Goal: Information Seeking & Learning: Learn about a topic

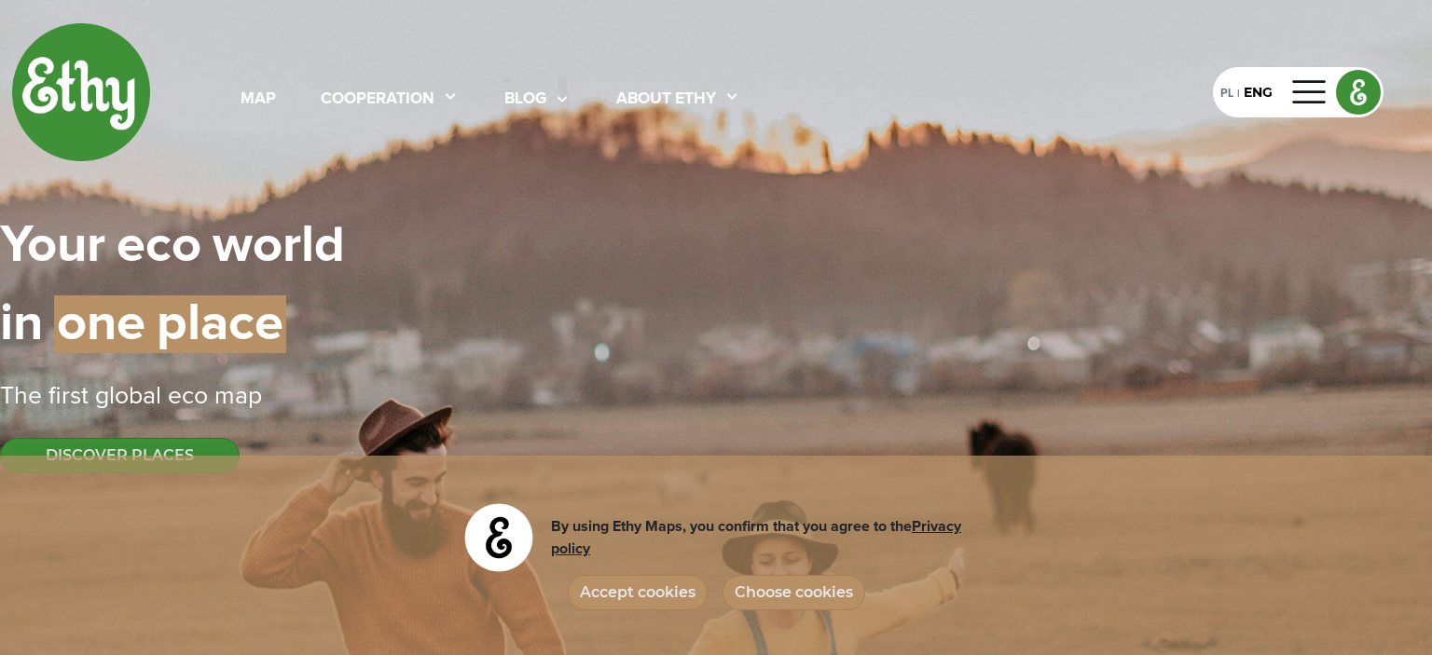
select select
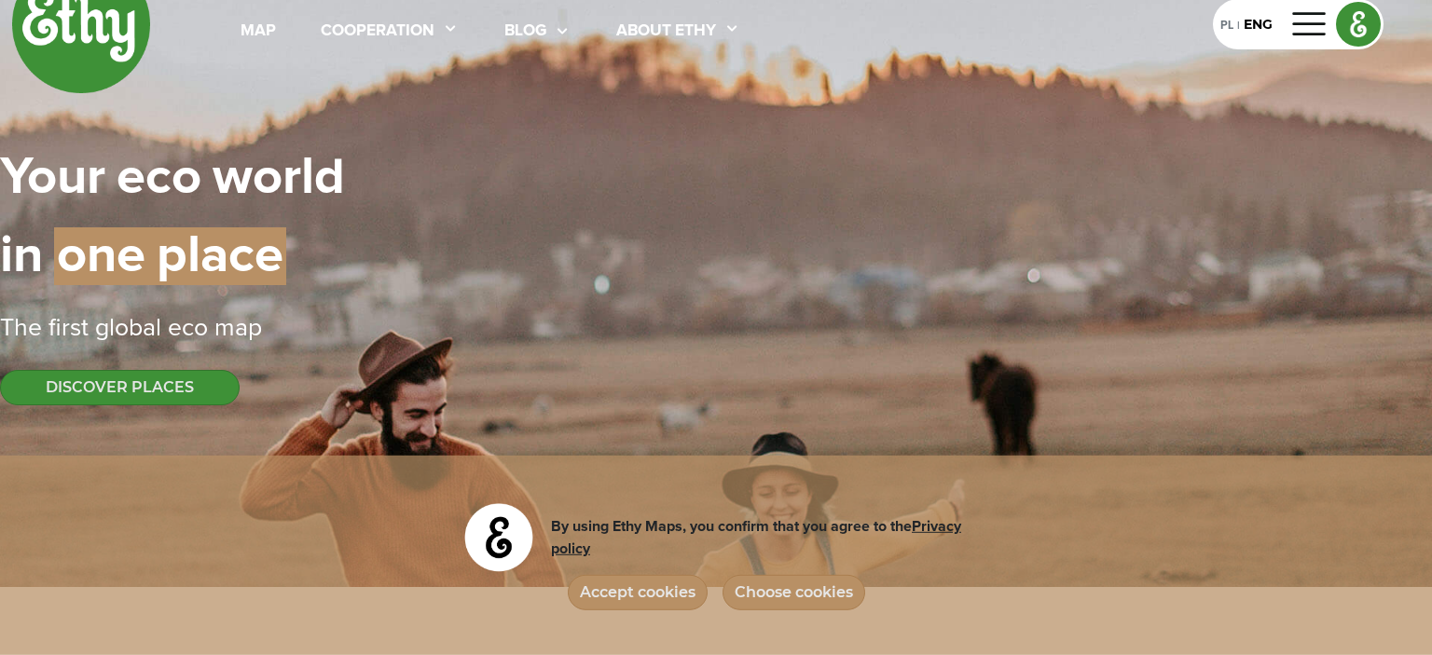
scroll to position [73, 0]
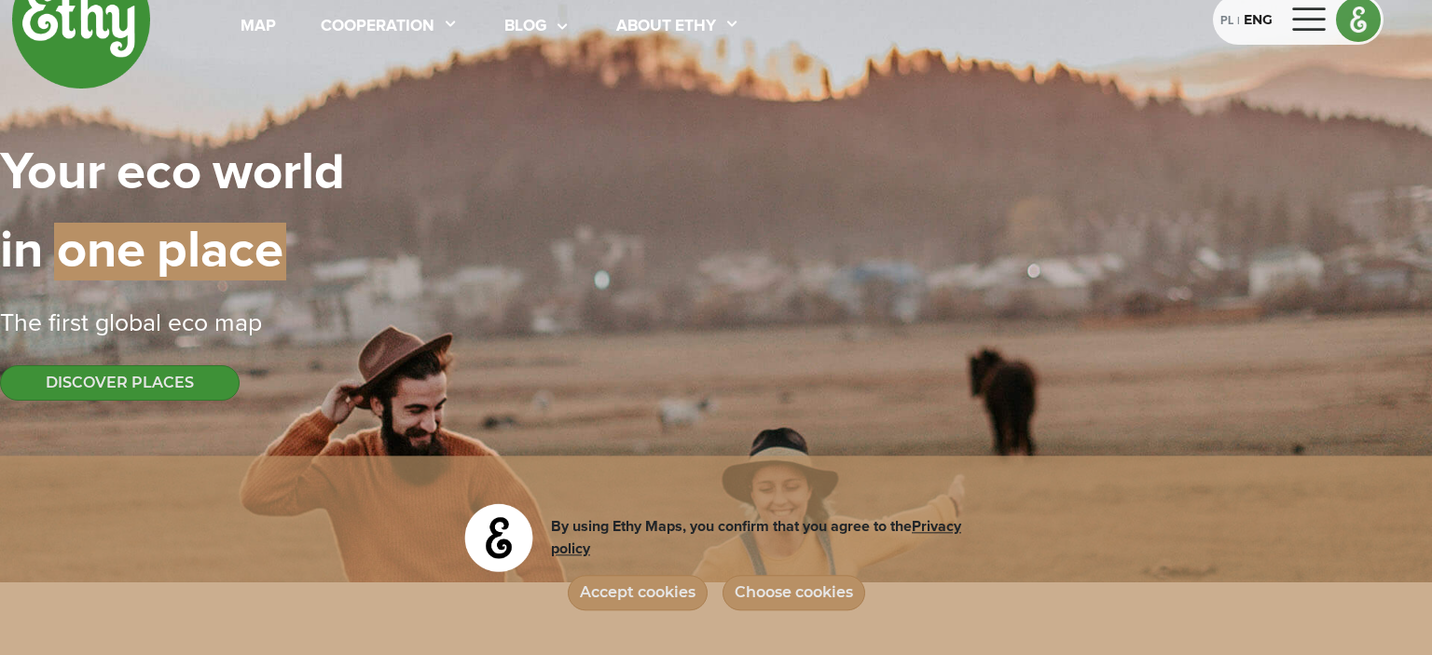
click at [1235, 21] on div "|" at bounding box center [1238, 21] width 10 height 17
click at [1222, 21] on div "PL" at bounding box center [1226, 19] width 13 height 21
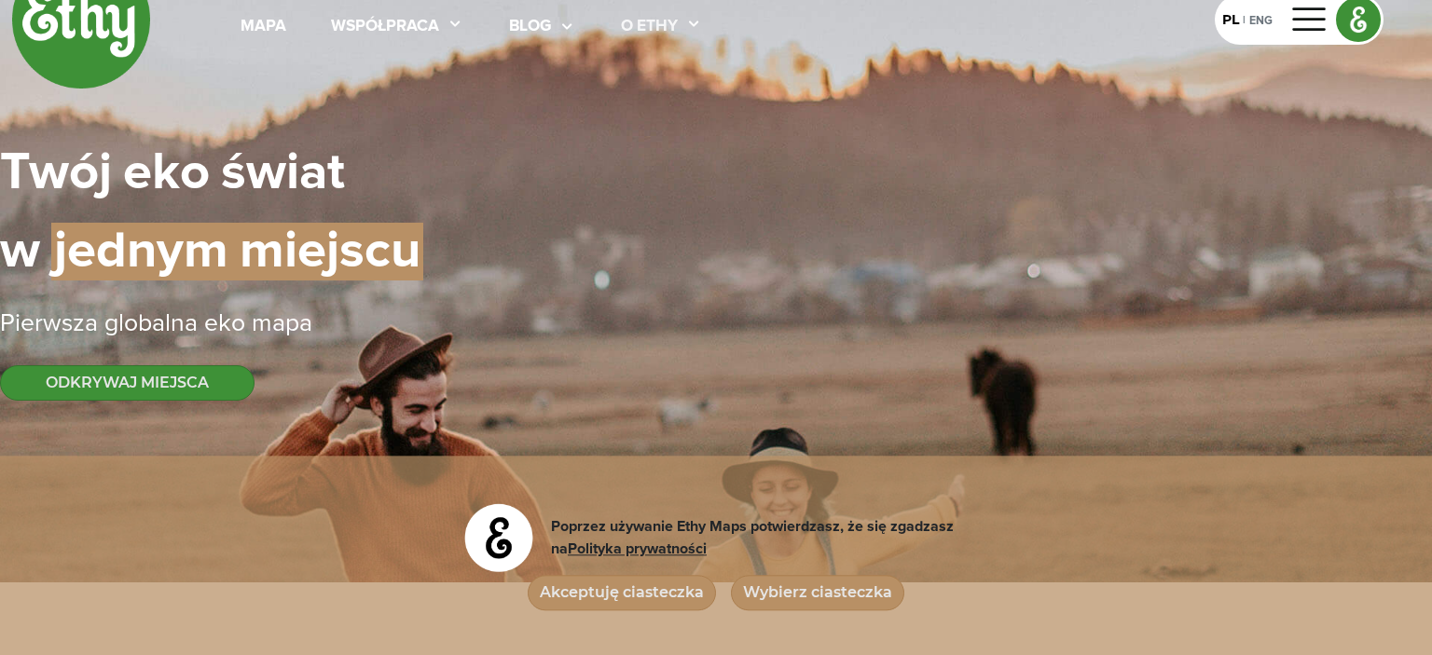
click at [654, 22] on div "O ethy" at bounding box center [649, 27] width 57 height 24
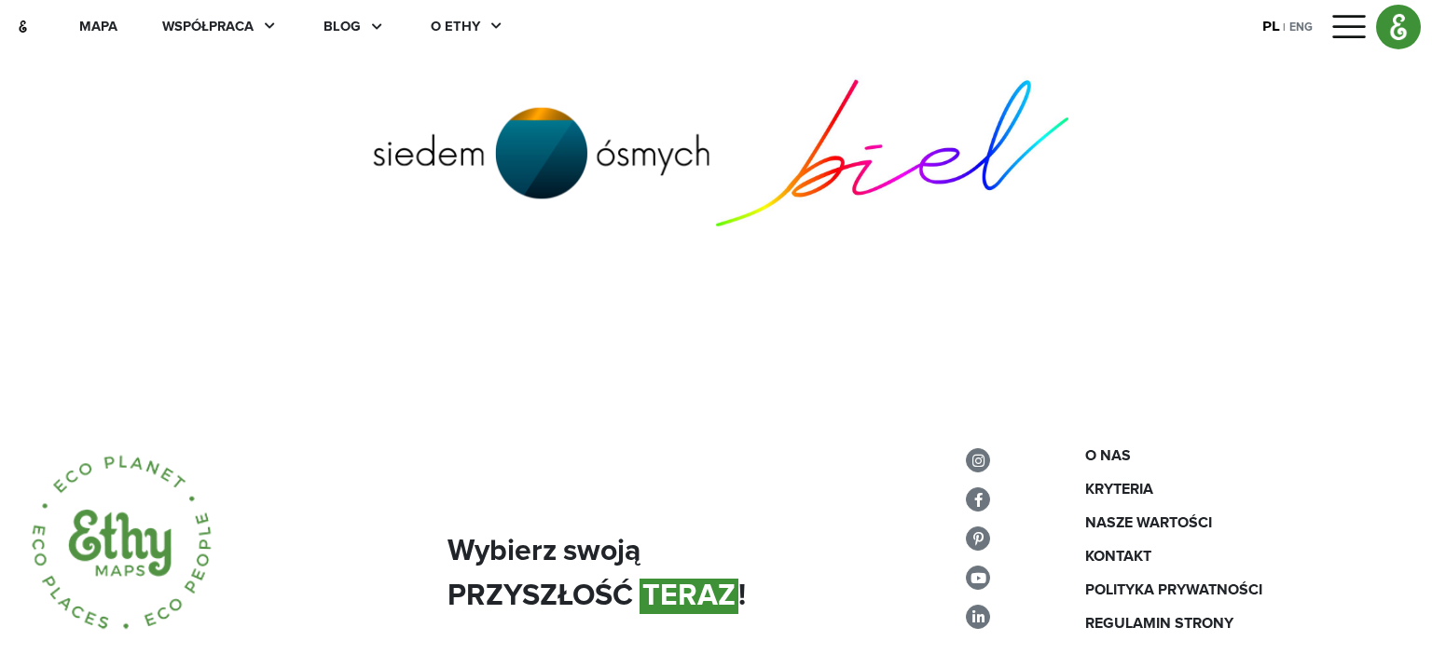
scroll to position [7244, 0]
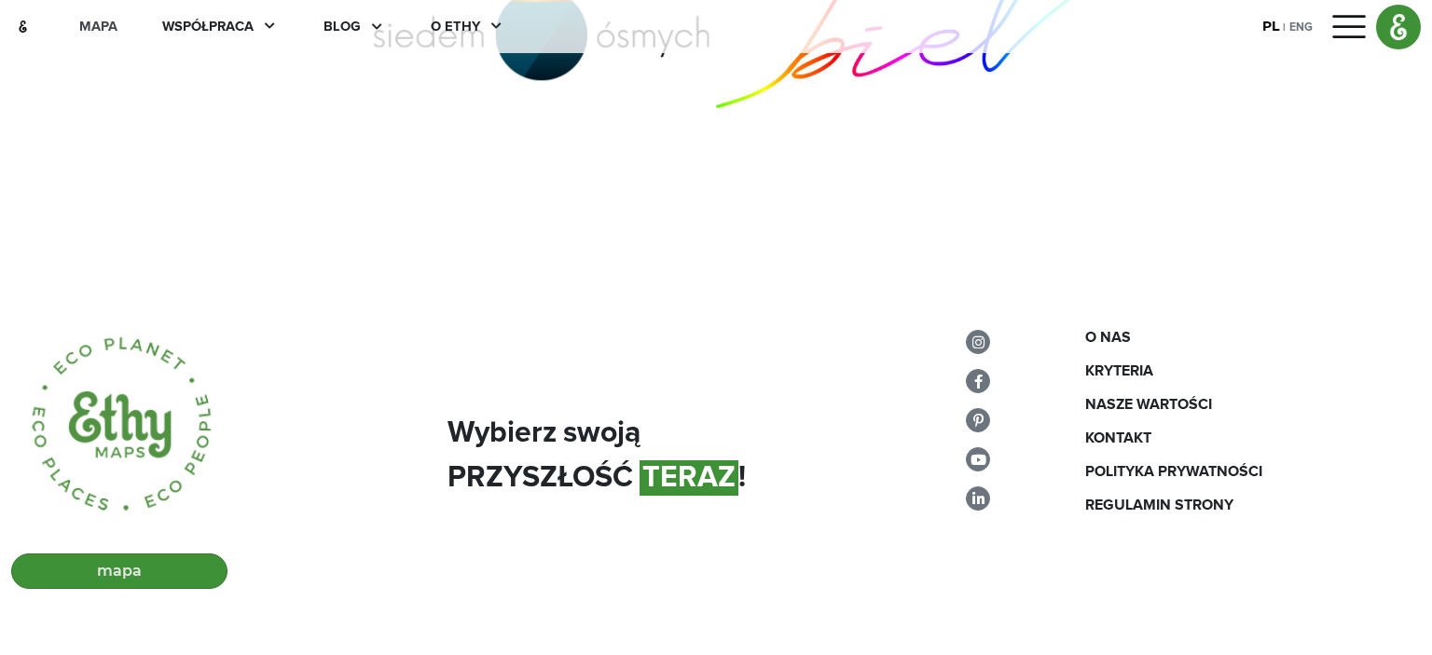
click at [87, 24] on div "mapa" at bounding box center [98, 27] width 38 height 21
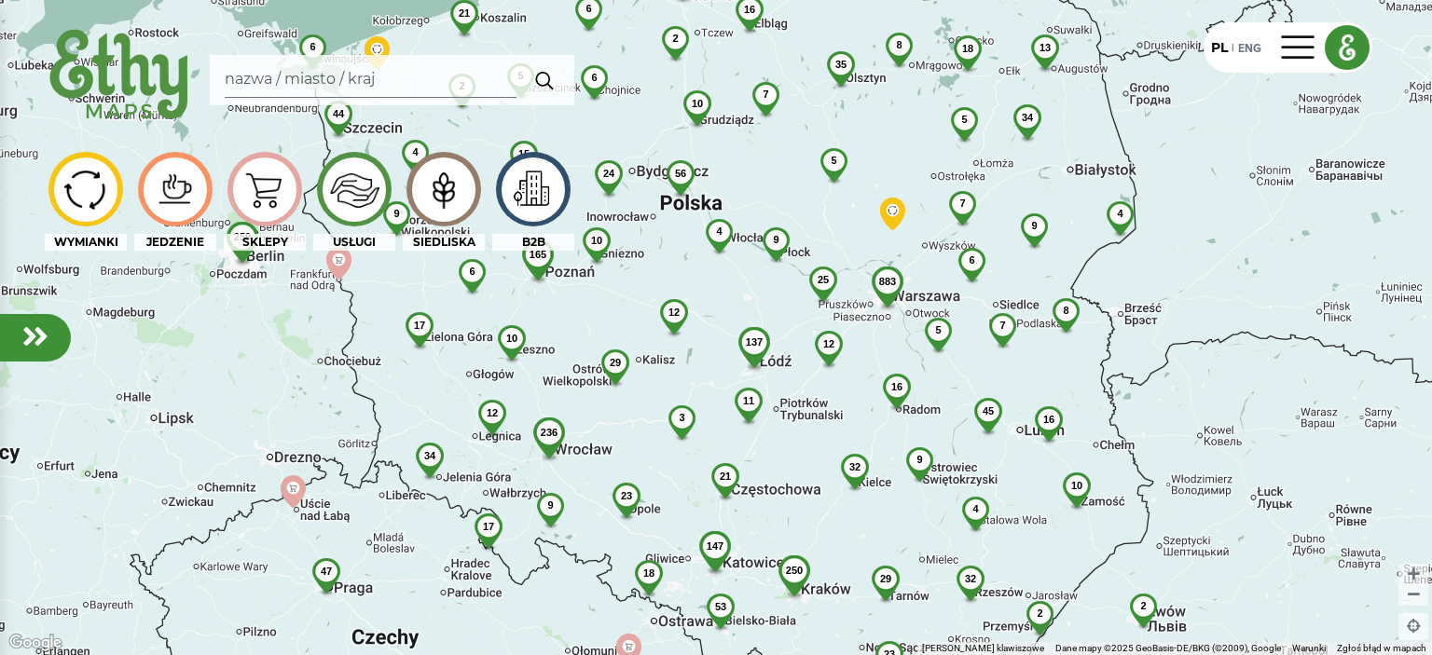
click at [758, 344] on span "137" at bounding box center [754, 342] width 17 height 11
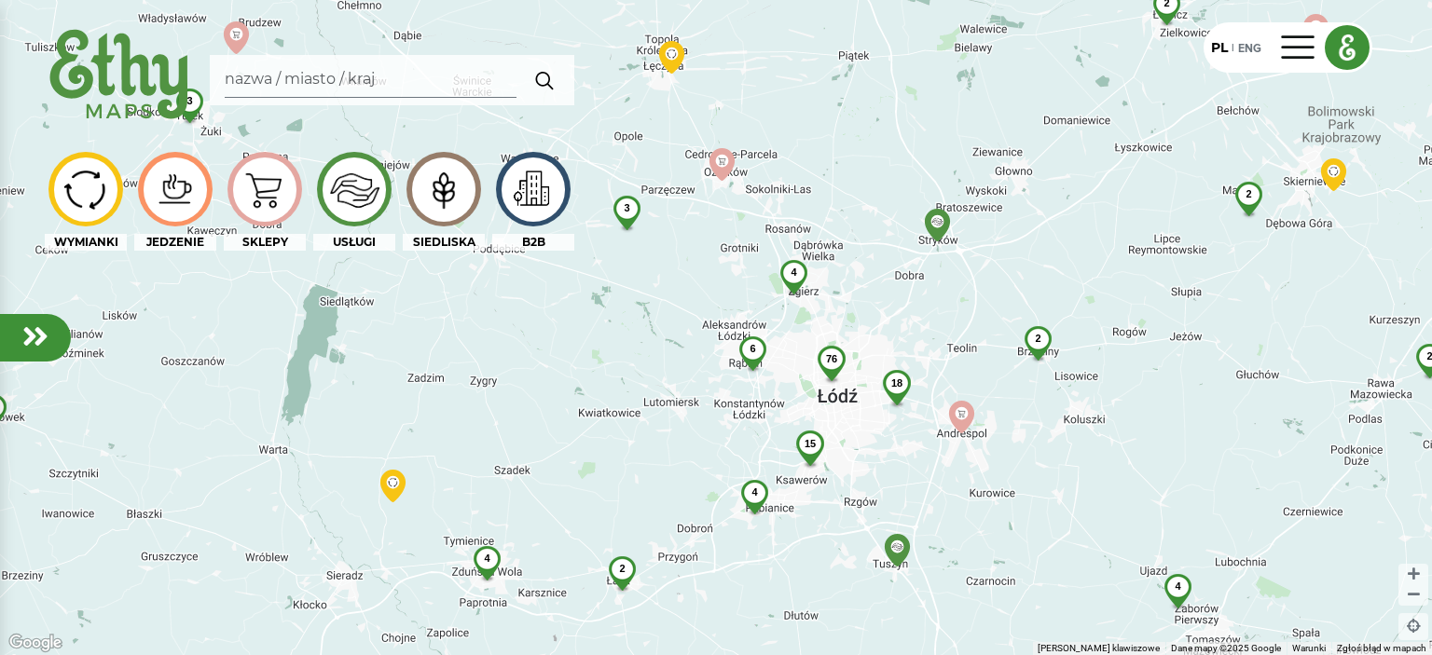
click at [837, 352] on div "76" at bounding box center [831, 359] width 52 height 26
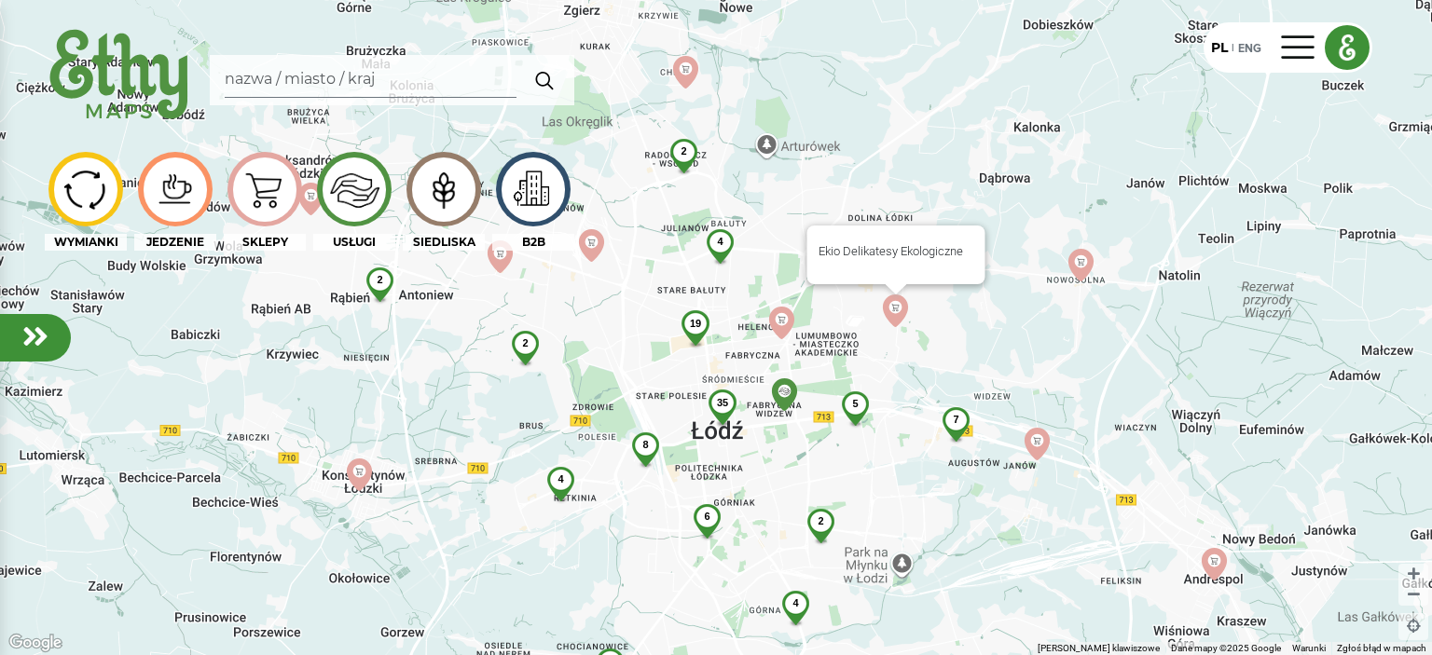
click at [901, 320] on img at bounding box center [895, 311] width 33 height 33
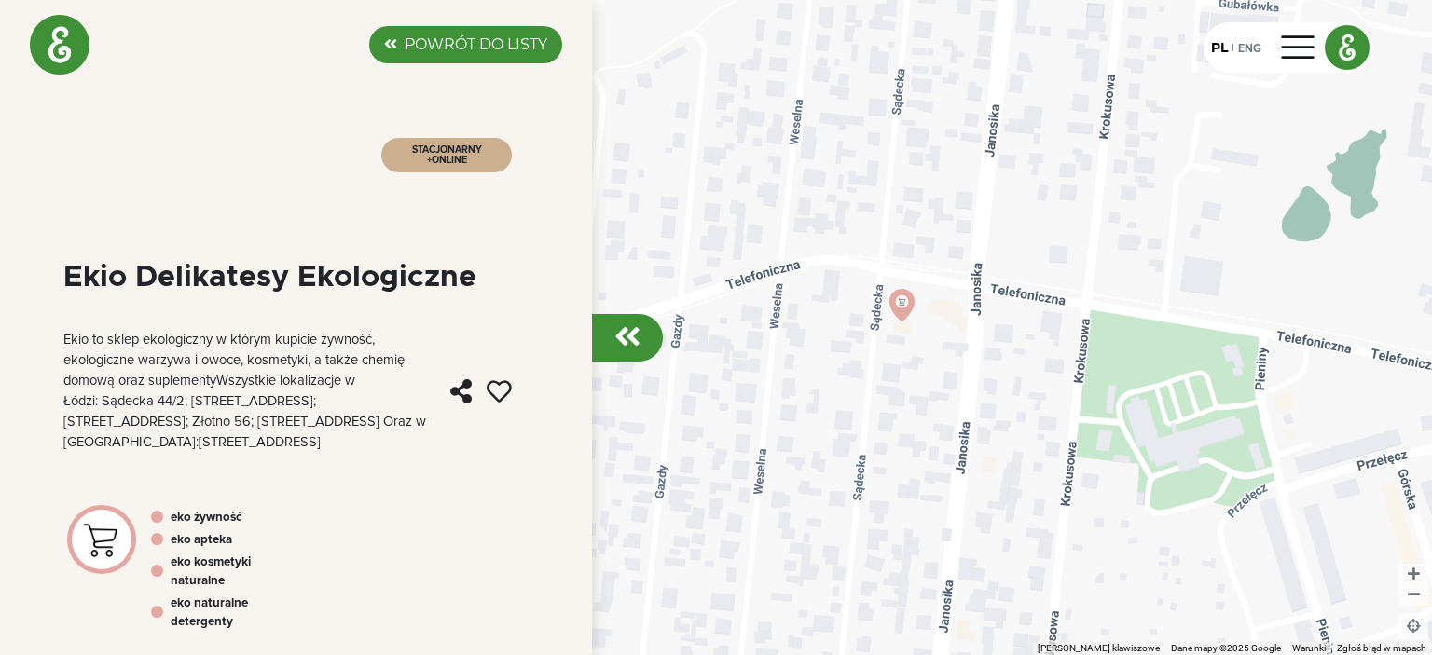
click at [613, 348] on div at bounding box center [627, 338] width 71 height 48
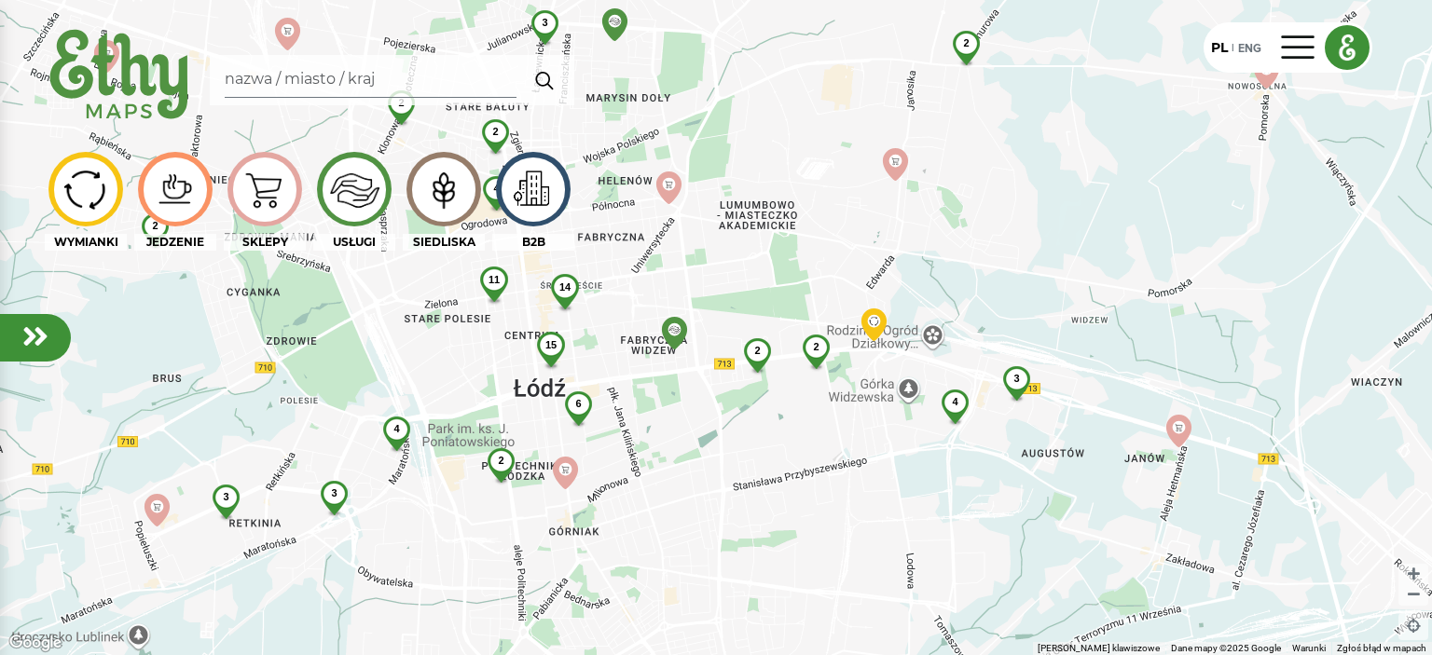
drag, startPoint x: 509, startPoint y: 503, endPoint x: 620, endPoint y: 369, distance: 174.1
click at [620, 369] on div "4 15 14 2 3 2 6 4 3 11 4 3 2 2 3 2 2 2" at bounding box center [716, 327] width 1432 height 655
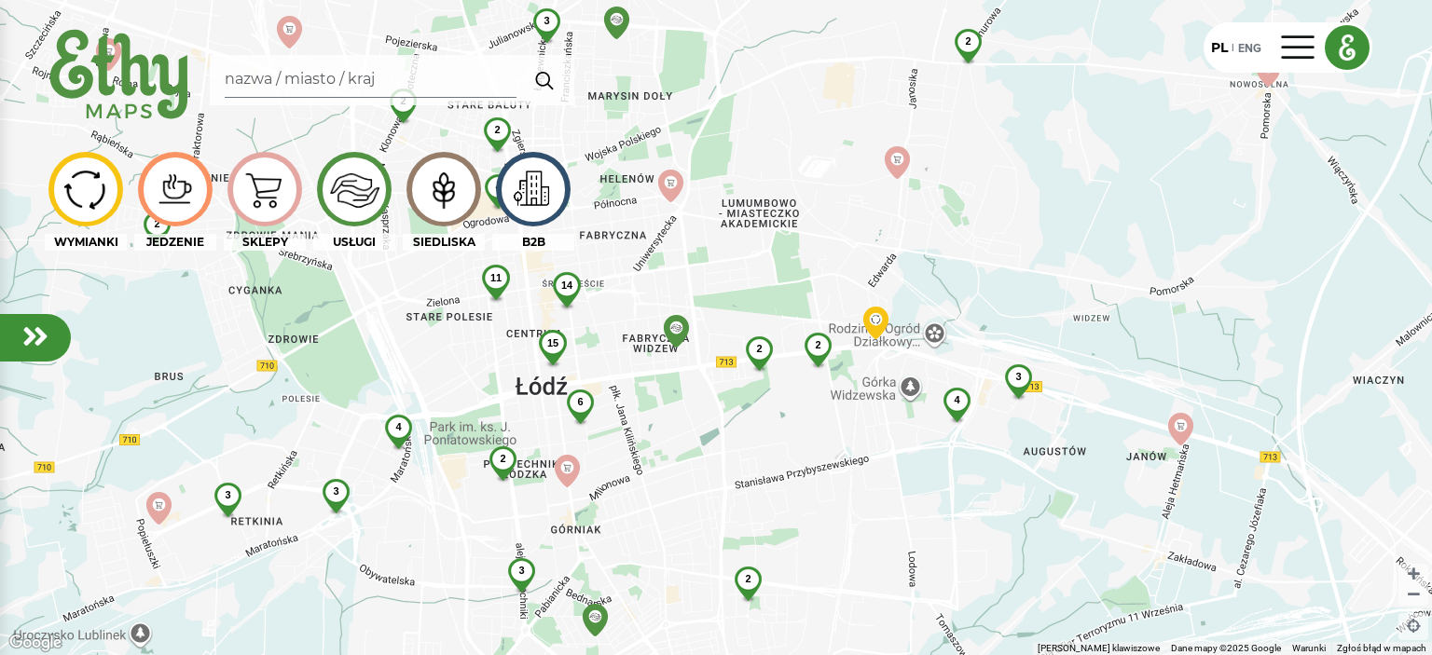
click at [185, 185] on img at bounding box center [175, 190] width 62 height 46
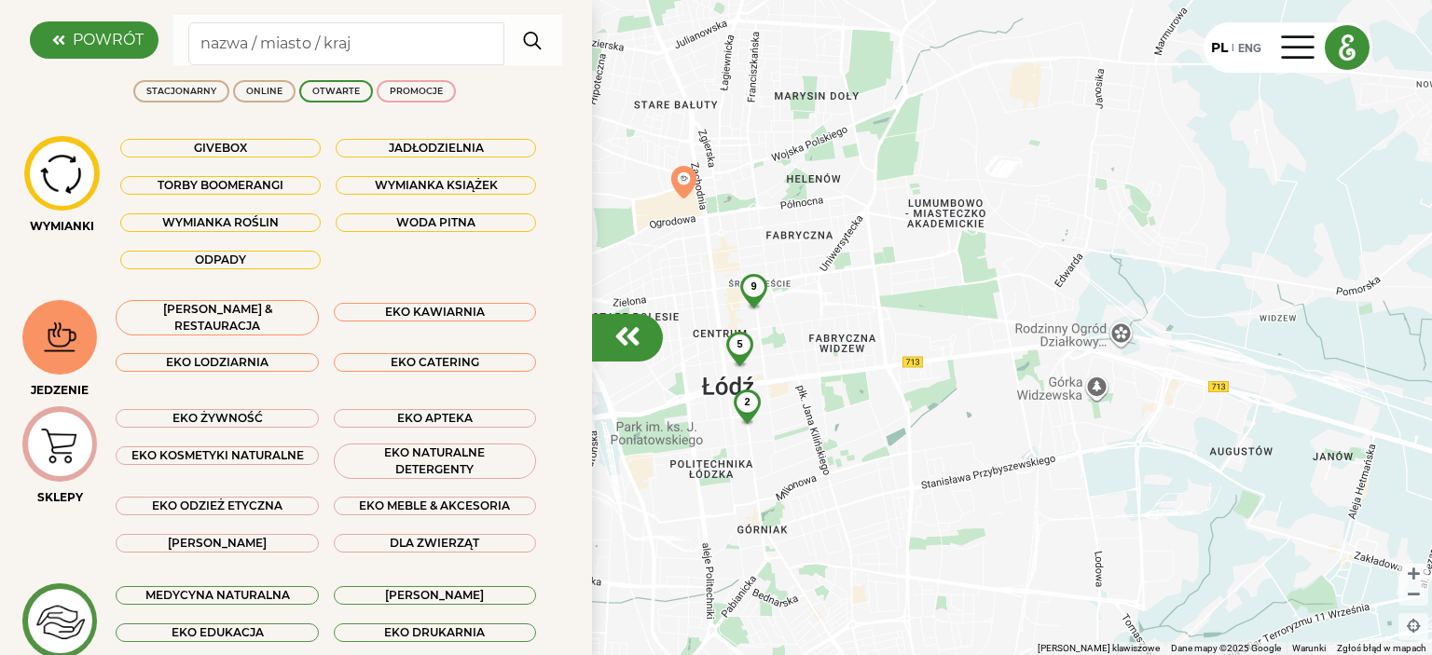
click at [272, 317] on div "[PERSON_NAME] & RESTAURACJA" at bounding box center [217, 317] width 202 height 35
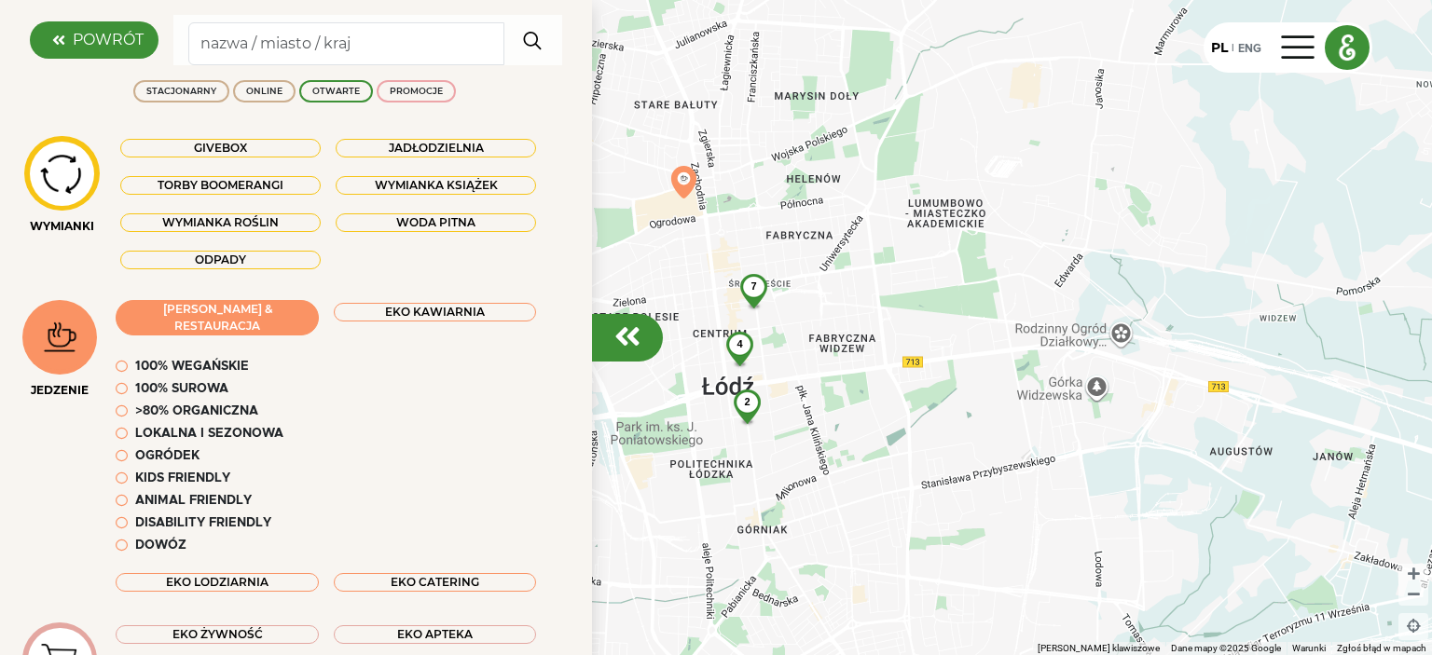
click at [229, 358] on div "100% wegańskie" at bounding box center [192, 367] width 114 height 19
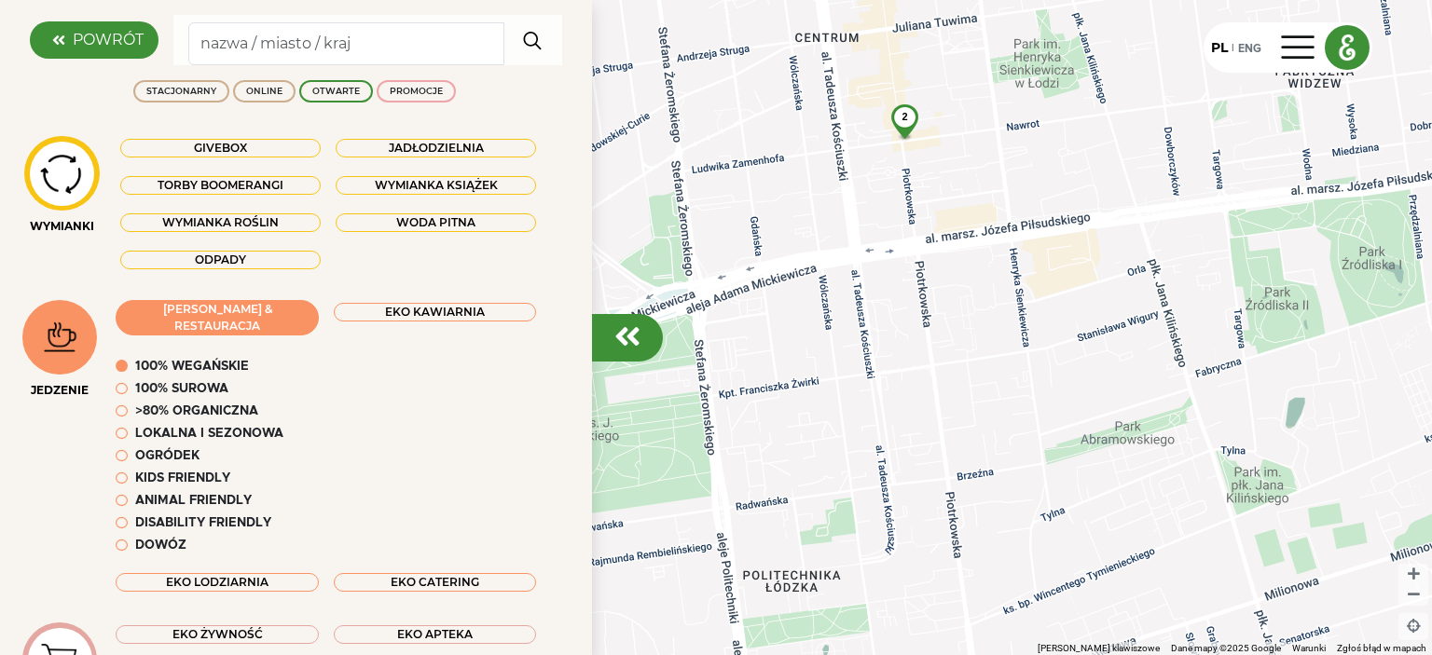
drag, startPoint x: 728, startPoint y: 254, endPoint x: 1116, endPoint y: 367, distance: 404.1
click at [1116, 367] on div "2" at bounding box center [716, 327] width 1432 height 655
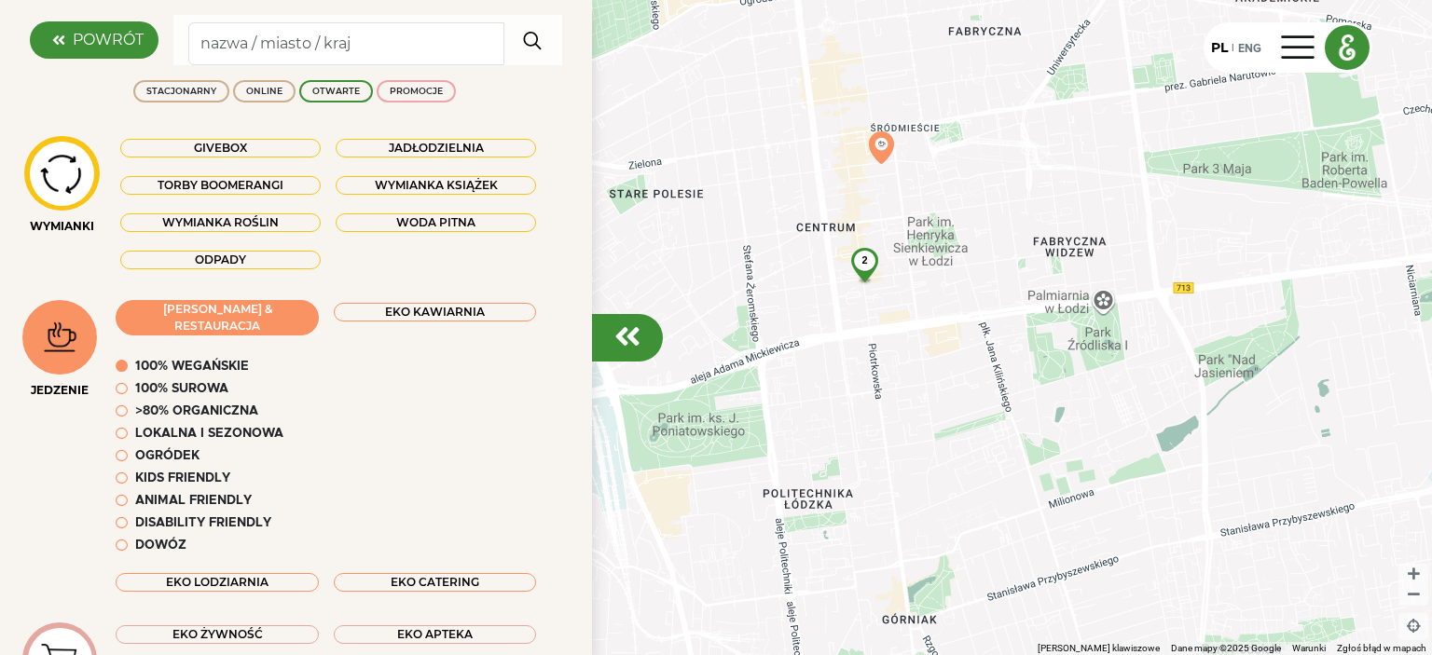
click at [864, 254] on div "2" at bounding box center [864, 260] width 49 height 25
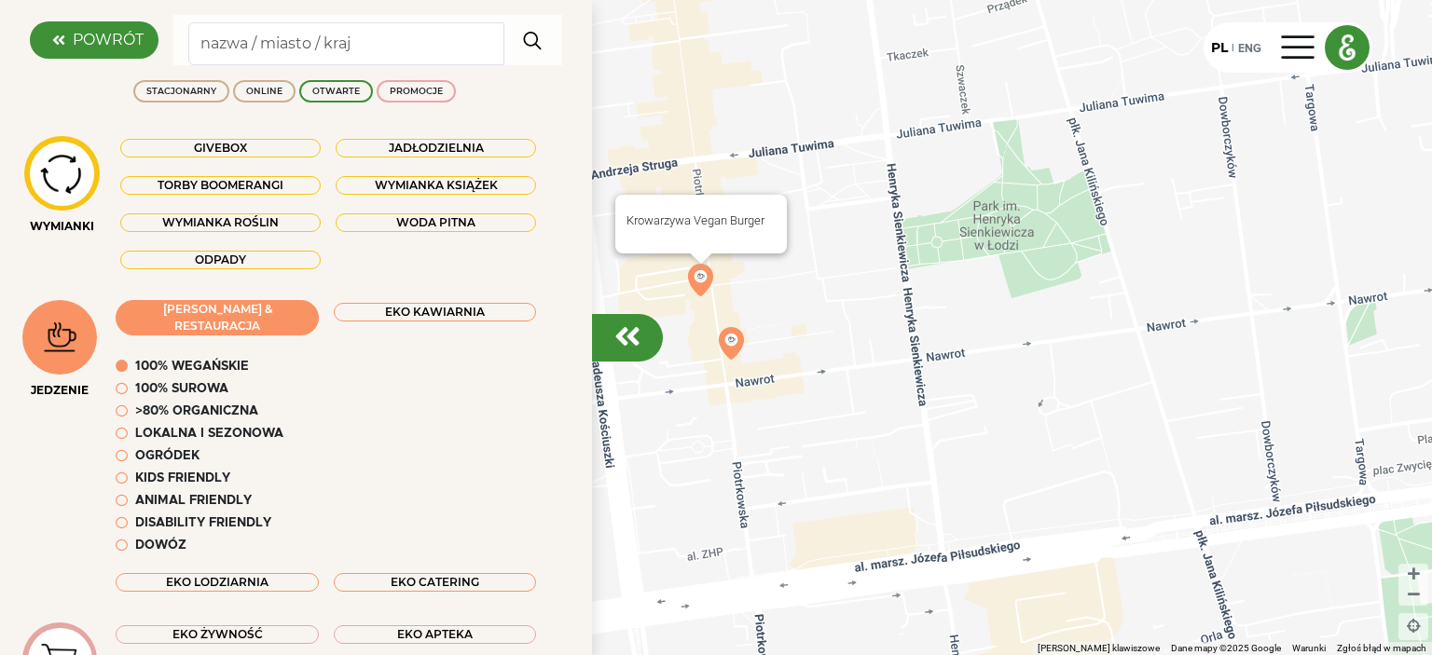
click at [707, 269] on img at bounding box center [700, 280] width 33 height 33
